Goal: Information Seeking & Learning: Learn about a topic

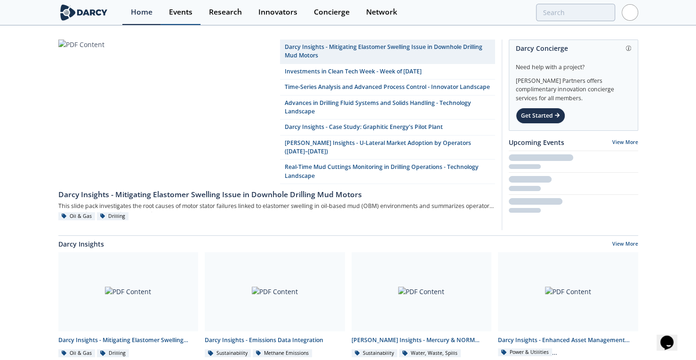
click at [184, 12] on div "Events" at bounding box center [181, 12] width 24 height 8
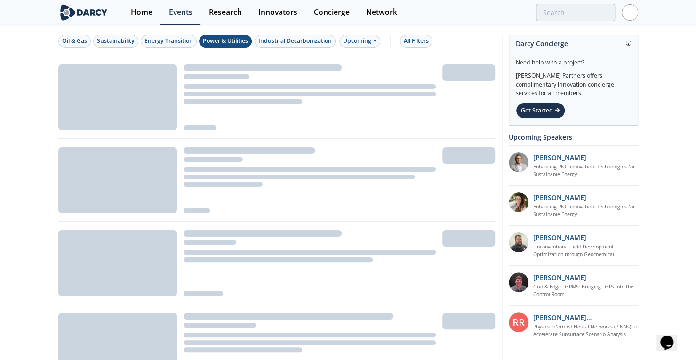
click at [239, 41] on div "Power & Utilities" at bounding box center [225, 41] width 45 height 8
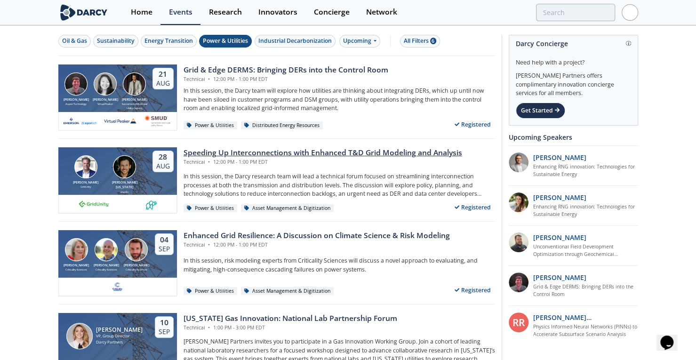
click at [236, 150] on div "Speeding Up Interconnections with Enhanced T&D Grid Modeling and Analysis" at bounding box center [322, 152] width 278 height 11
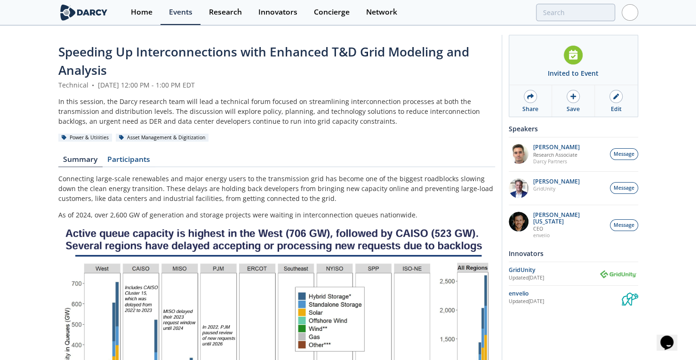
click at [234, 58] on span "Speeding Up Interconnections with Enhanced T&D Grid Modeling and Analysis" at bounding box center [263, 60] width 411 height 35
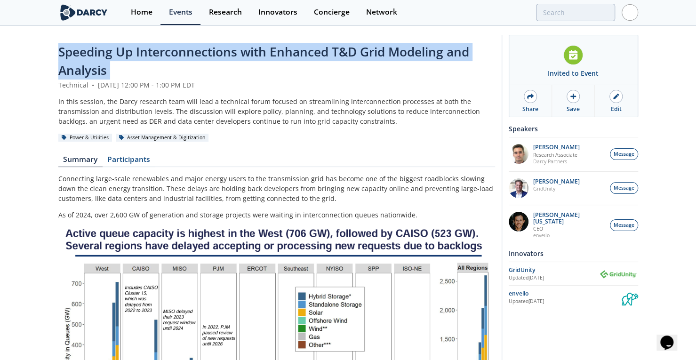
click at [234, 58] on span "Speeding Up Interconnections with Enhanced T&D Grid Modeling and Analysis" at bounding box center [263, 60] width 411 height 35
copy header "Speeding Up Interconnections with Enhanced T&D Grid Modeling and Analysis"
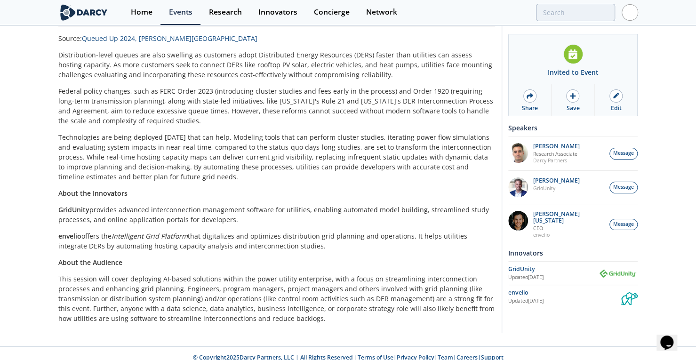
scroll to position [447, 0]
